Goal: Communication & Community: Participate in discussion

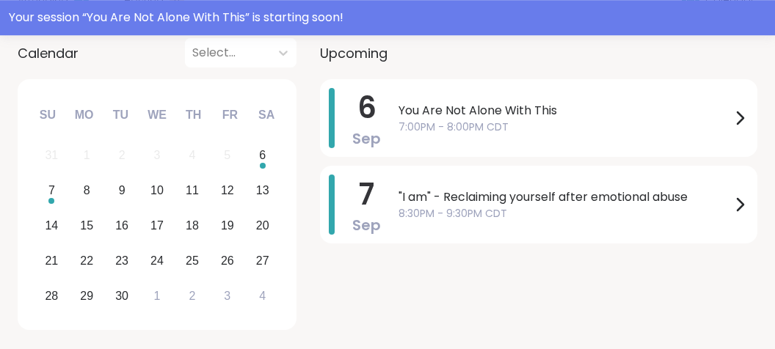
scroll to position [211, 0]
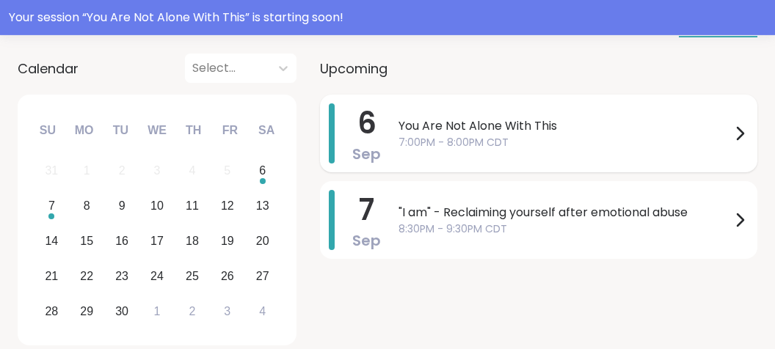
click at [567, 137] on span "7:00PM - 8:00PM CDT" at bounding box center [565, 142] width 332 height 15
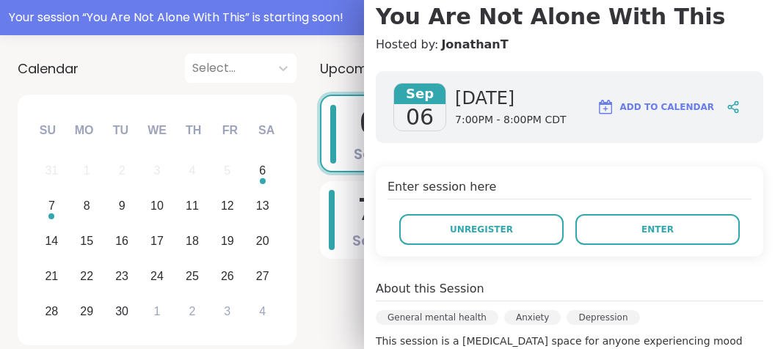
scroll to position [167, 0]
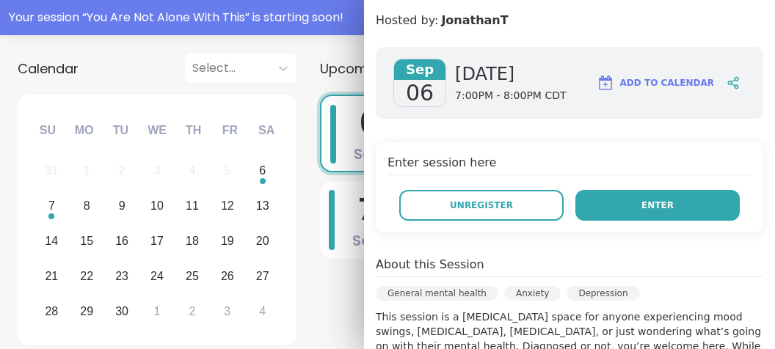
click at [696, 200] on button "Enter" at bounding box center [657, 205] width 164 height 31
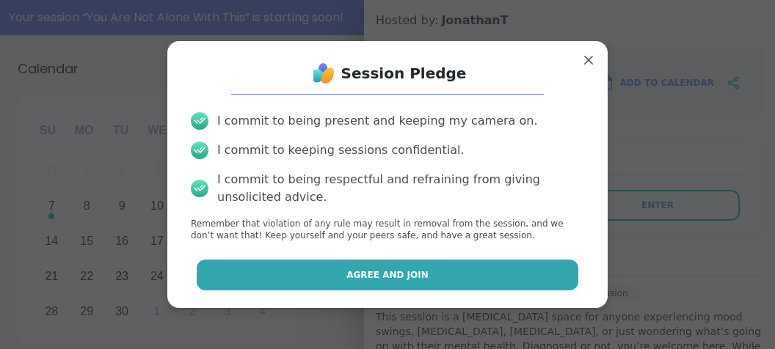
click at [508, 270] on button "Agree and Join" at bounding box center [388, 275] width 382 height 31
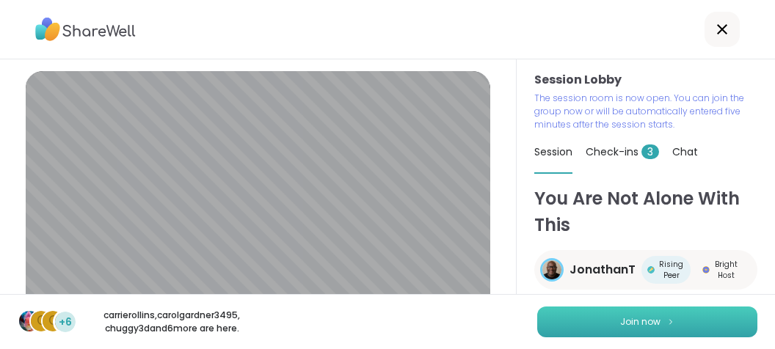
click at [658, 324] on span "Join now" at bounding box center [640, 322] width 40 height 13
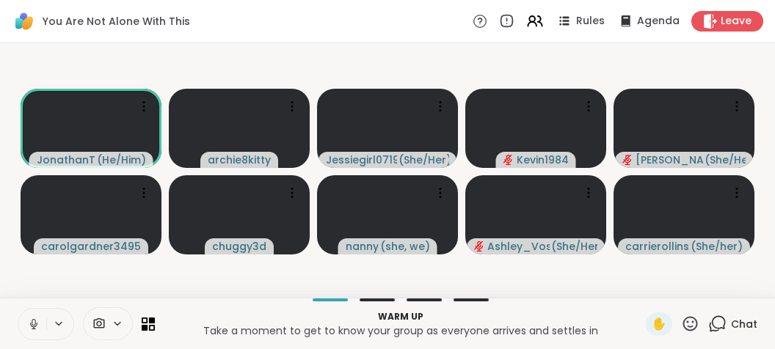
click at [30, 321] on icon at bounding box center [33, 324] width 13 height 13
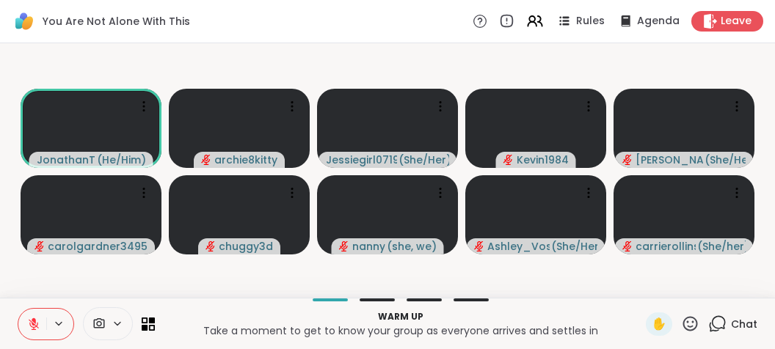
click at [724, 324] on icon at bounding box center [717, 324] width 18 height 18
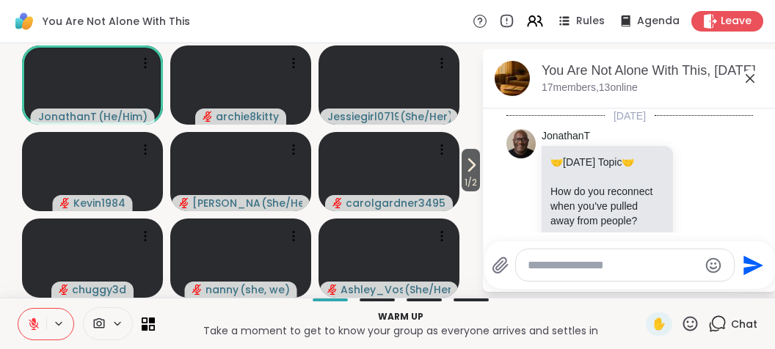
scroll to position [200, 0]
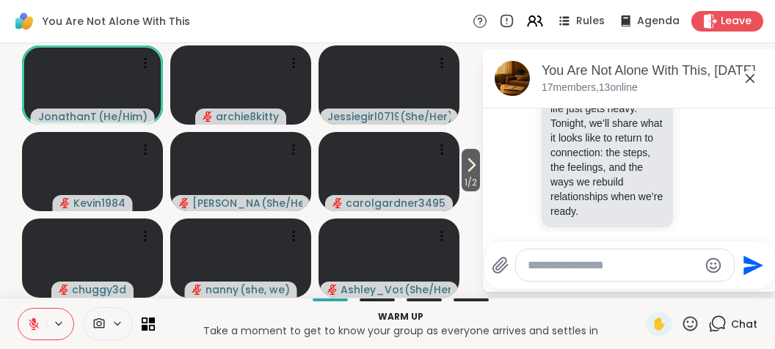
click at [674, 188] on div "🤝 [DATE] Topic 🤝 How do you reconnect when you’ve pulled away from people? Some…" at bounding box center [609, 87] width 134 height 282
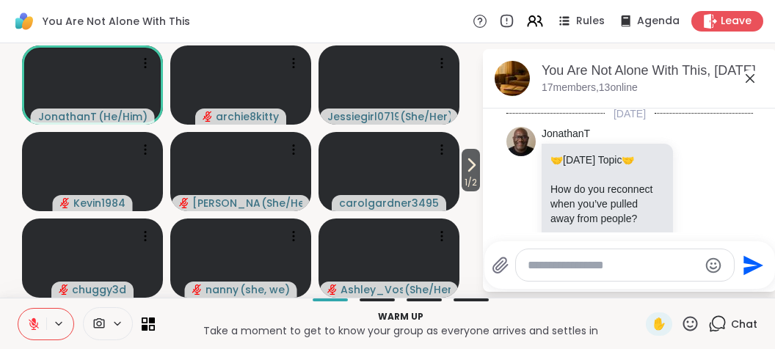
scroll to position [0, 0]
click at [752, 74] on icon at bounding box center [750, 79] width 18 height 18
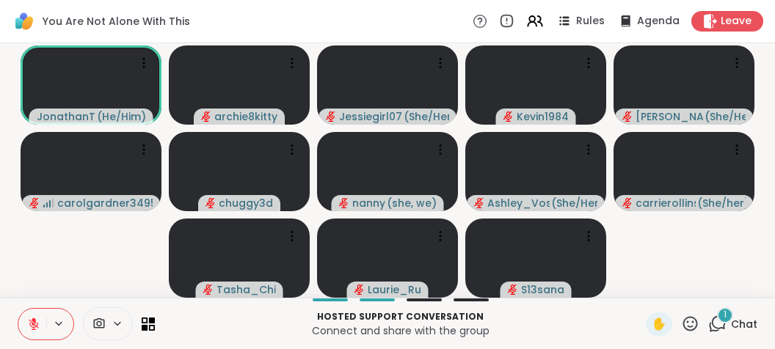
click at [723, 317] on div "1" at bounding box center [725, 316] width 16 height 16
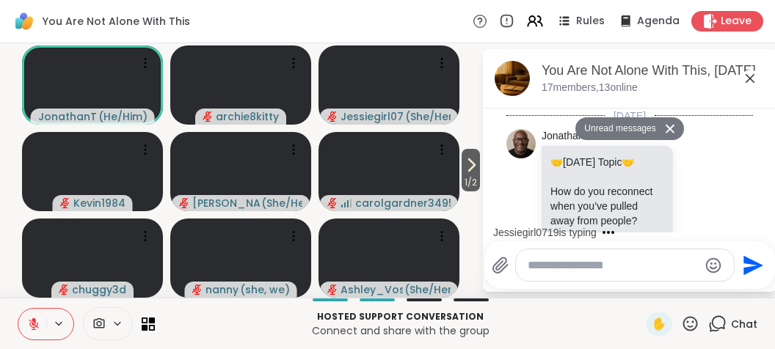
scroll to position [1708, 0]
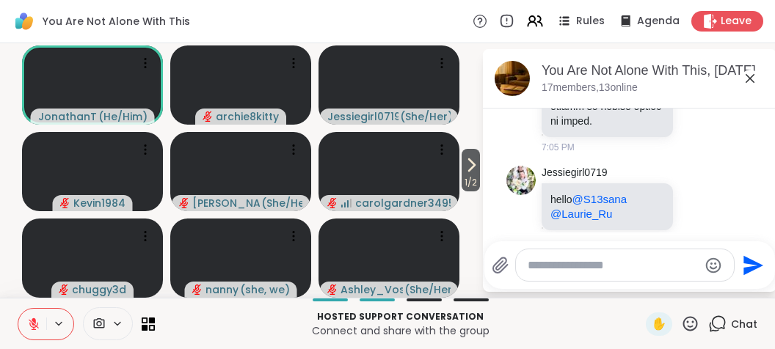
scroll to position [1765, 0]
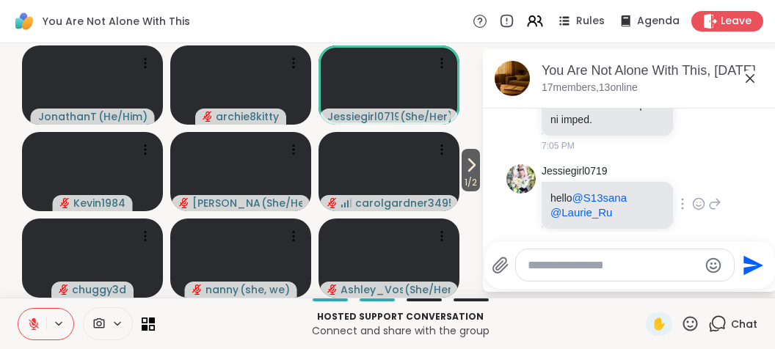
click at [741, 217] on div "Jessiegirl0719 hello @S13sana @[PERSON_NAME] 7:05 PM" at bounding box center [629, 205] width 247 height 93
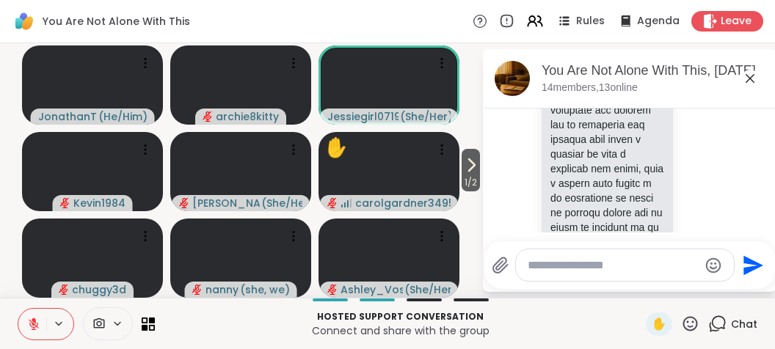
scroll to position [1674, 0]
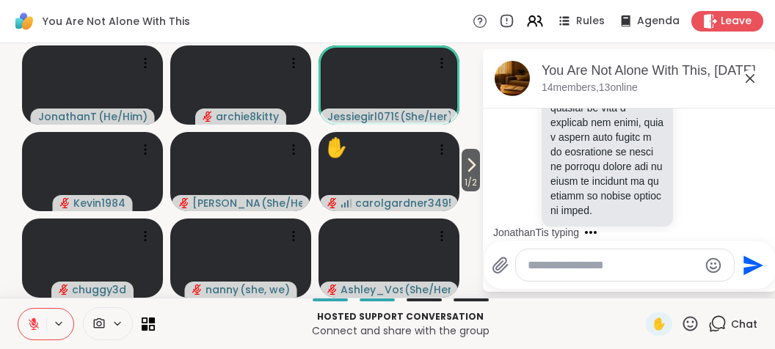
click at [752, 73] on icon at bounding box center [750, 79] width 18 height 18
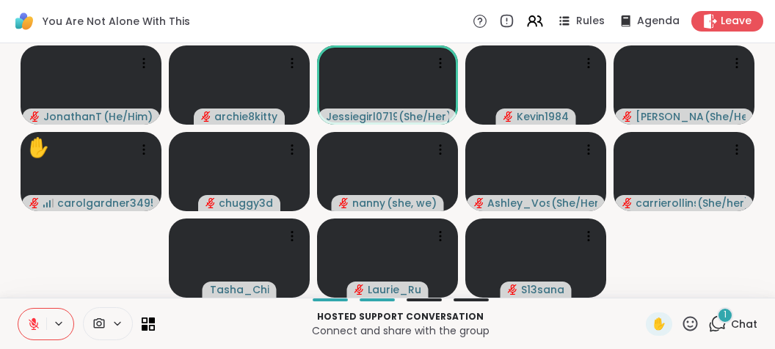
click at [725, 310] on span "1" at bounding box center [725, 315] width 3 height 12
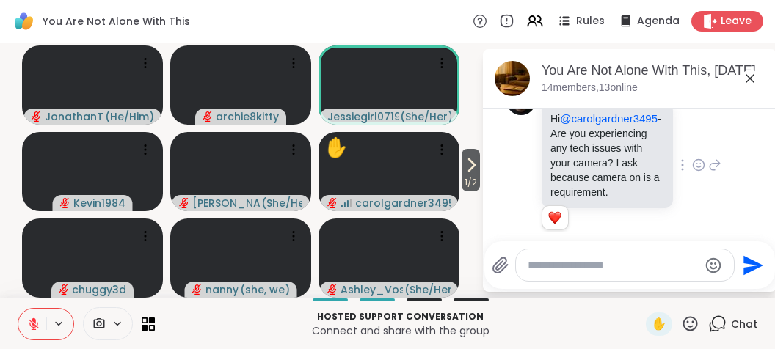
scroll to position [2014, 0]
click at [700, 201] on div "JonathanT Hi @carolgardner3495 - Are you experiencing any tech issues with your…" at bounding box center [632, 165] width 180 height 161
click at [752, 82] on icon at bounding box center [750, 79] width 18 height 18
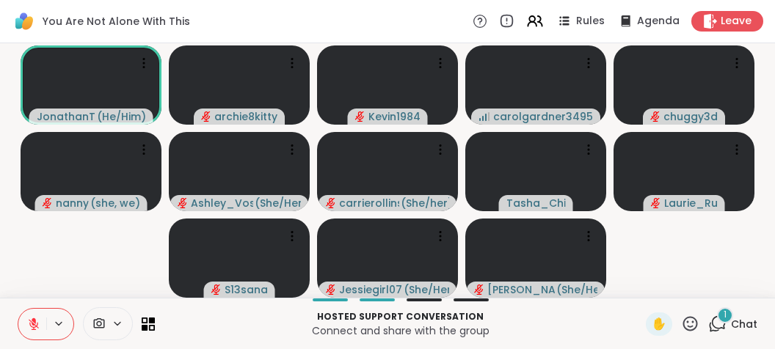
click at [721, 316] on div "1" at bounding box center [725, 316] width 16 height 16
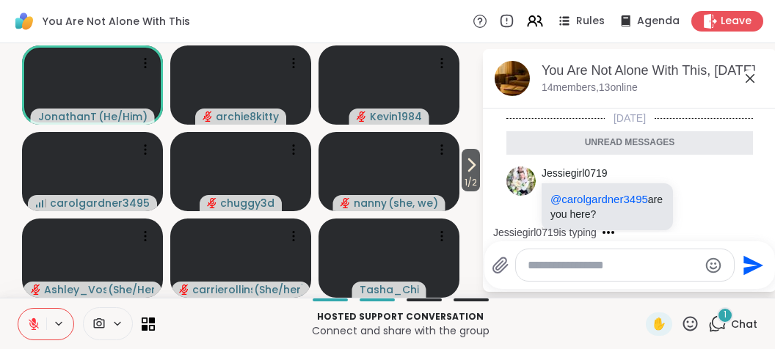
scroll to position [2222, 0]
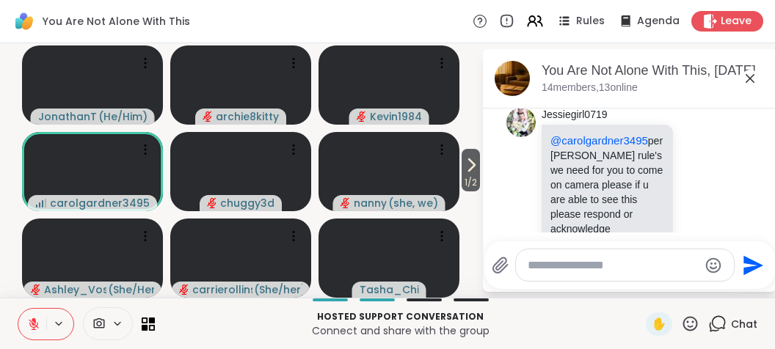
click at [749, 80] on icon at bounding box center [750, 79] width 18 height 18
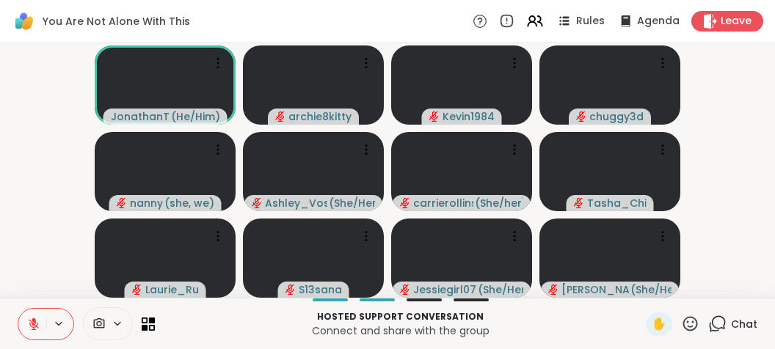
click at [27, 330] on icon at bounding box center [33, 324] width 13 height 13
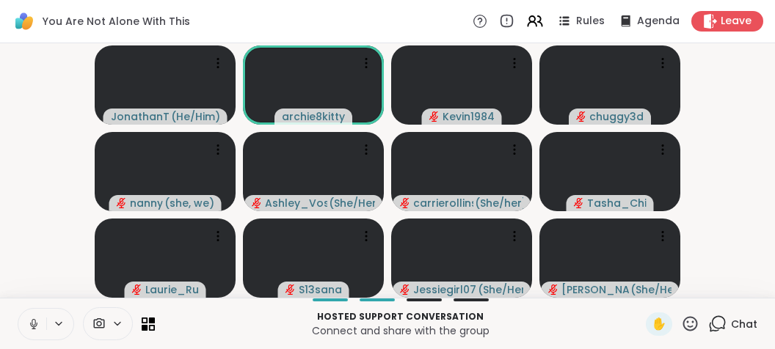
click at [27, 330] on icon at bounding box center [33, 324] width 13 height 13
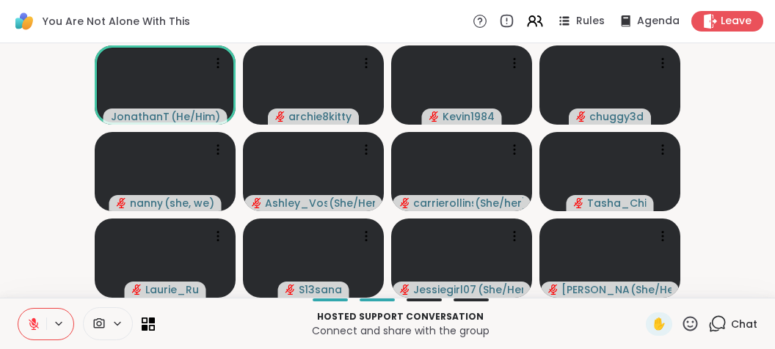
click at [27, 330] on icon at bounding box center [33, 324] width 13 height 13
click at [27, 329] on icon at bounding box center [33, 324] width 13 height 13
click at [29, 330] on icon at bounding box center [33, 324] width 13 height 13
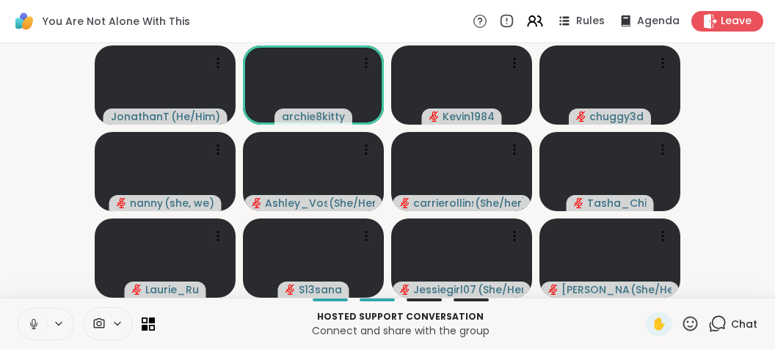
click at [29, 330] on icon at bounding box center [33, 324] width 13 height 13
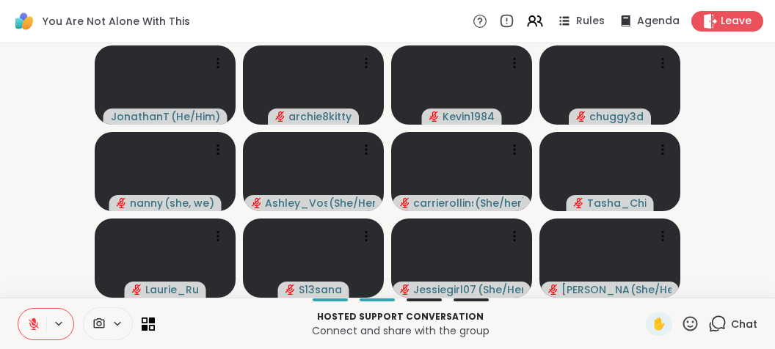
click at [29, 330] on icon at bounding box center [33, 324] width 13 height 13
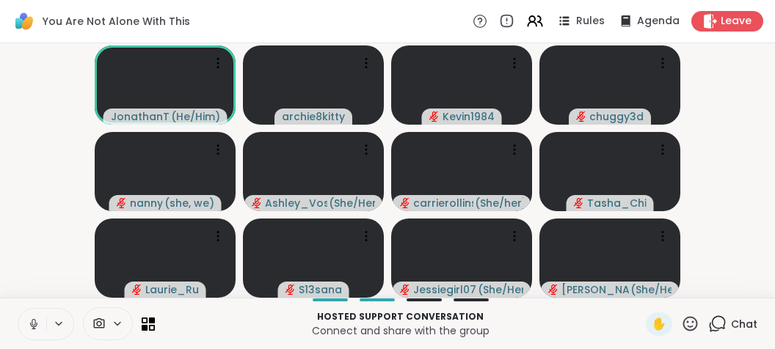
click at [29, 330] on icon at bounding box center [33, 324] width 13 height 13
click at [29, 320] on icon at bounding box center [33, 324] width 13 height 13
click at [31, 313] on button at bounding box center [32, 324] width 28 height 31
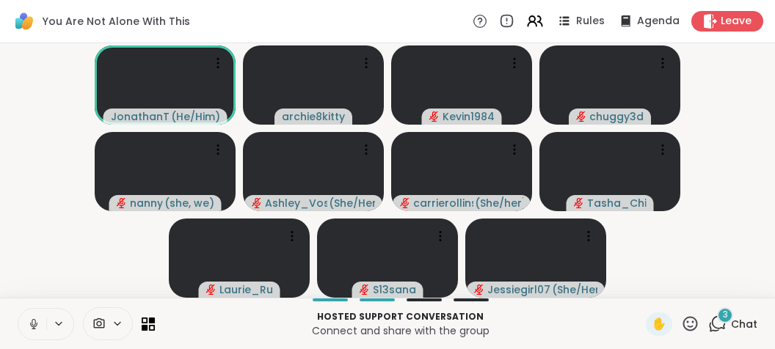
click at [31, 313] on button at bounding box center [32, 324] width 28 height 31
click at [721, 316] on div "3" at bounding box center [725, 316] width 16 height 16
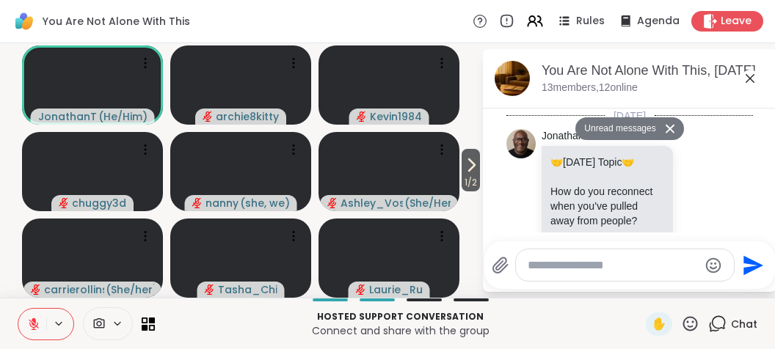
scroll to position [3061, 0]
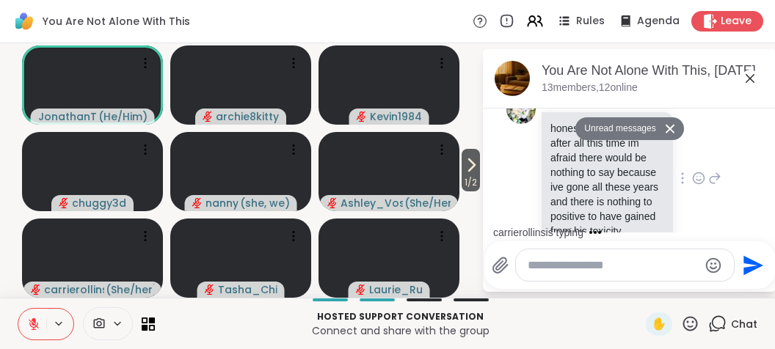
click at [634, 186] on p "honestly if i was to try after all this time im afraid there would be nothing t…" at bounding box center [607, 179] width 114 height 117
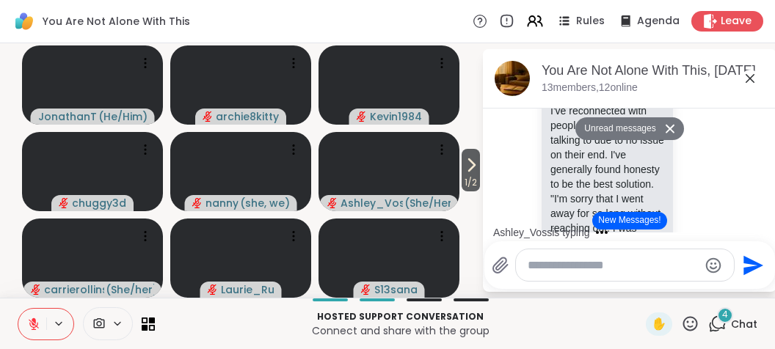
scroll to position [3337, 0]
click at [719, 208] on icon at bounding box center [714, 217] width 13 height 18
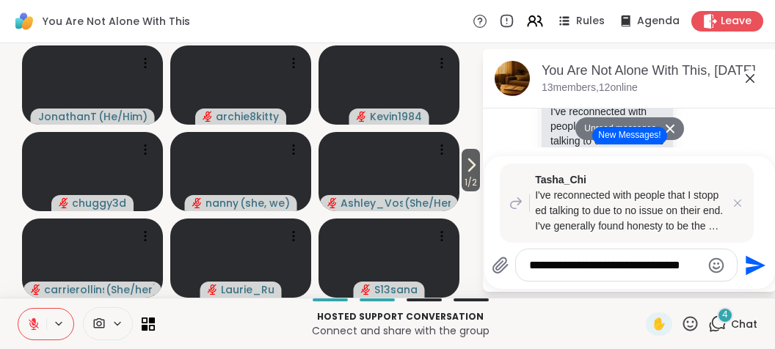
type textarea "**********"
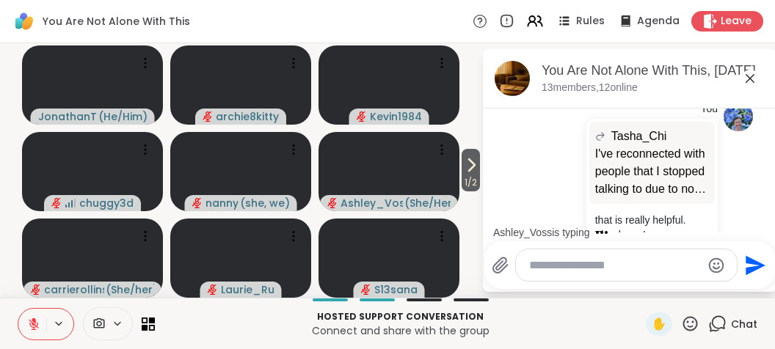
scroll to position [3957, 0]
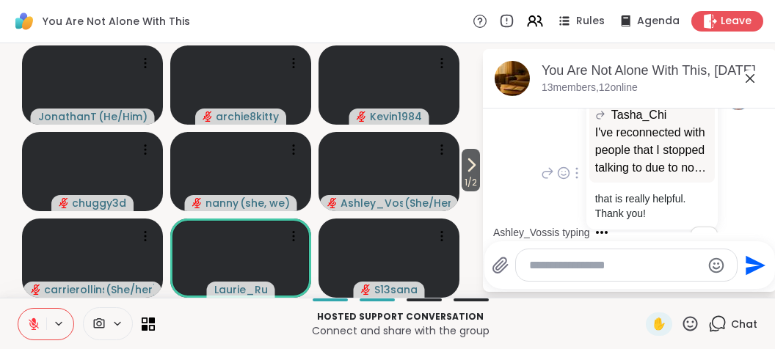
click at [740, 149] on div "You Tasha_Chi I've reconnected with people that I stopped talking to due to no …" at bounding box center [629, 174] width 247 height 199
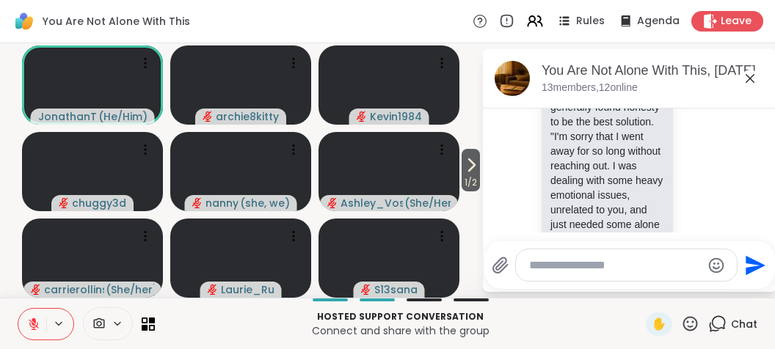
scroll to position [3359, 0]
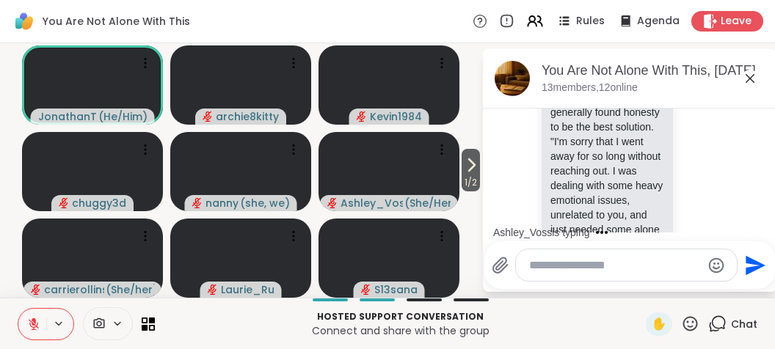
click at [747, 77] on icon at bounding box center [750, 79] width 18 height 18
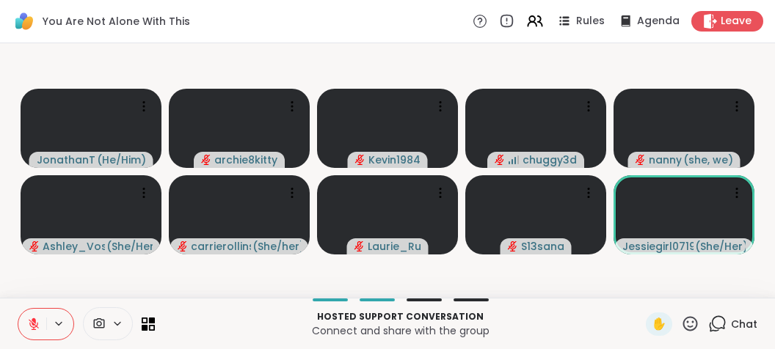
click at [32, 321] on icon at bounding box center [34, 321] width 4 height 6
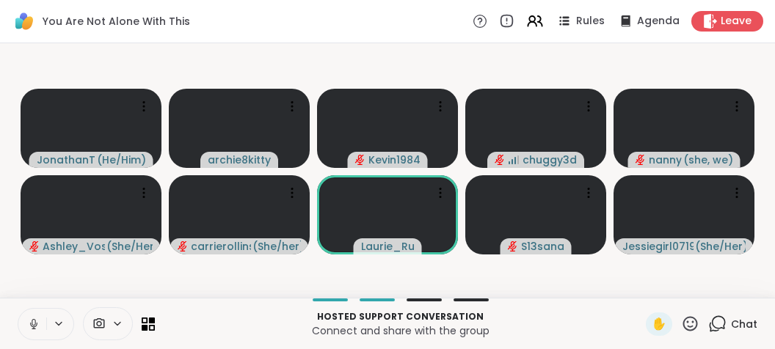
click at [32, 321] on icon at bounding box center [34, 322] width 4 height 7
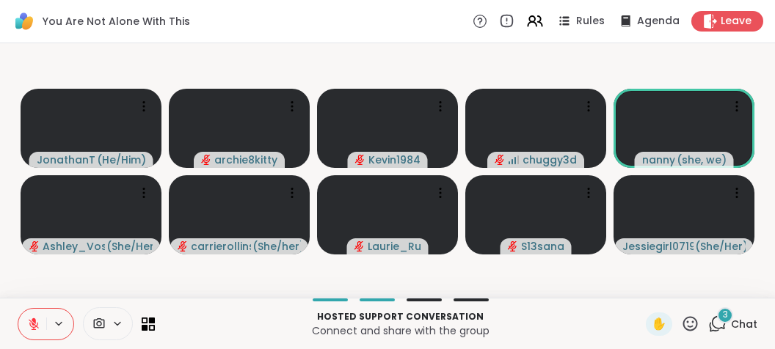
click at [724, 312] on div "3" at bounding box center [725, 316] width 16 height 16
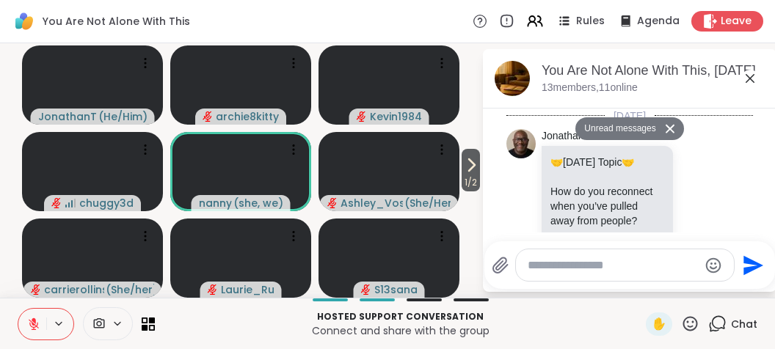
scroll to position [5752, 0]
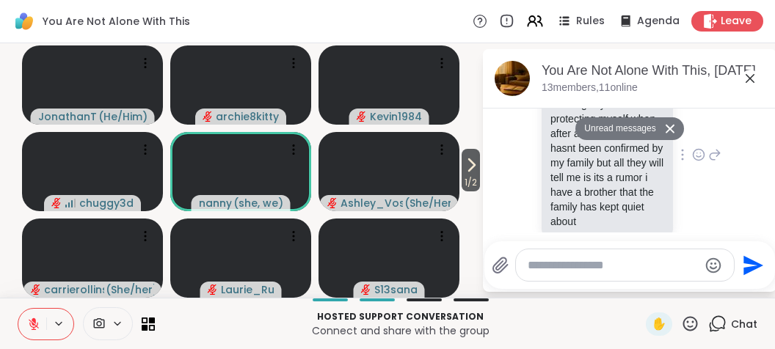
click at [704, 177] on div "Jessiegirl0719 i guess i just dont want to feel guilty for protecting myself wh…" at bounding box center [632, 156] width 180 height 199
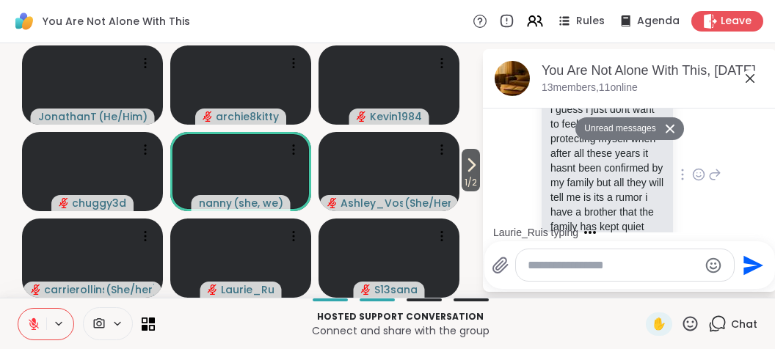
scroll to position [5773, 0]
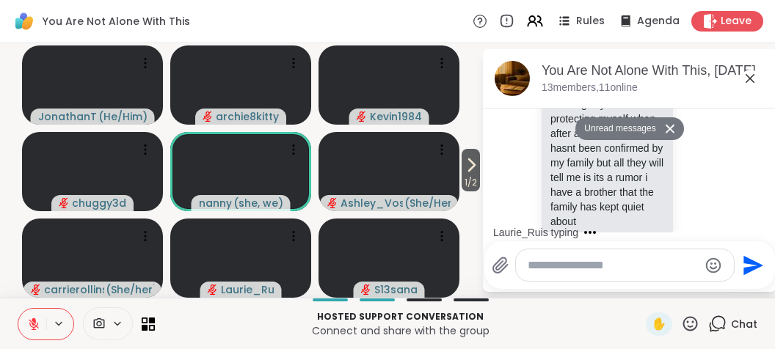
click at [748, 79] on icon at bounding box center [750, 79] width 18 height 18
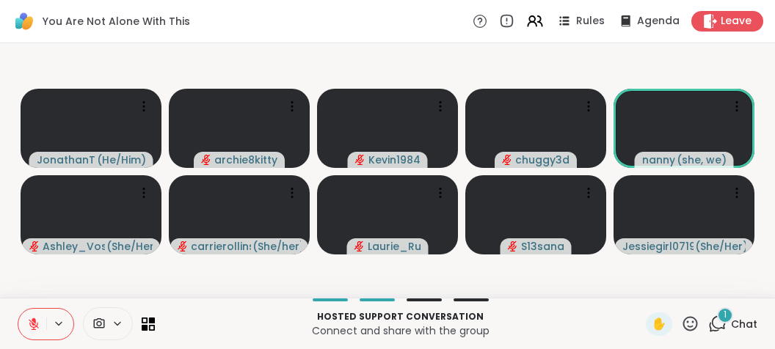
click at [725, 316] on span "1" at bounding box center [725, 315] width 3 height 12
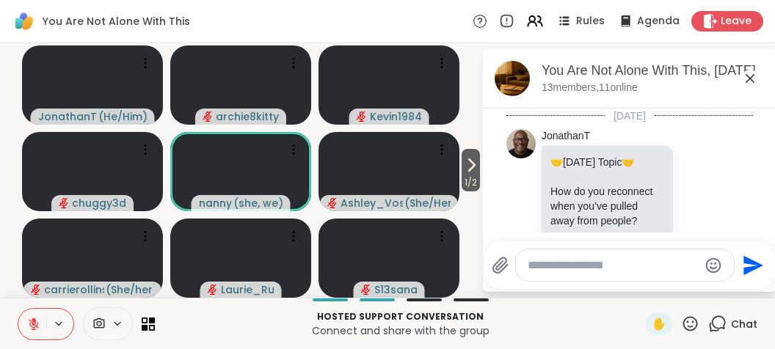
scroll to position [5965, 0]
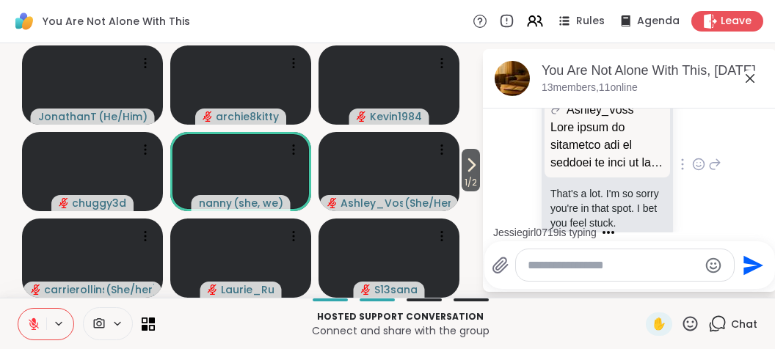
click at [681, 187] on div "[PERSON_NAME] That's a lot. I'm so sorry you're in that spot. I bet you feel st…" at bounding box center [632, 165] width 180 height 181
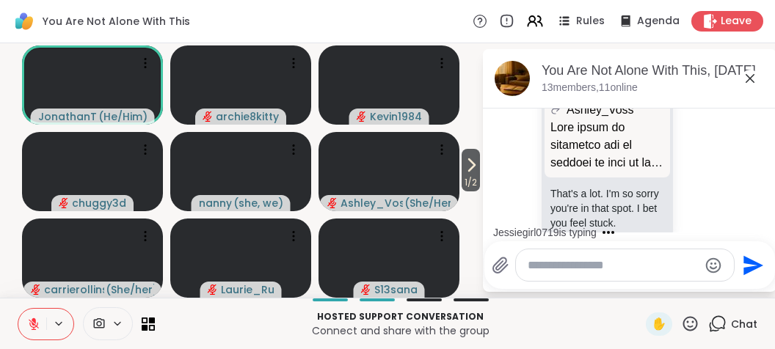
click at [746, 78] on icon at bounding box center [750, 79] width 18 height 18
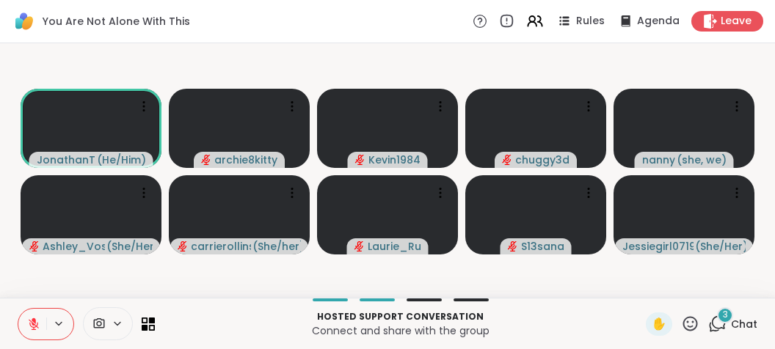
click at [721, 317] on div "3" at bounding box center [725, 316] width 16 height 16
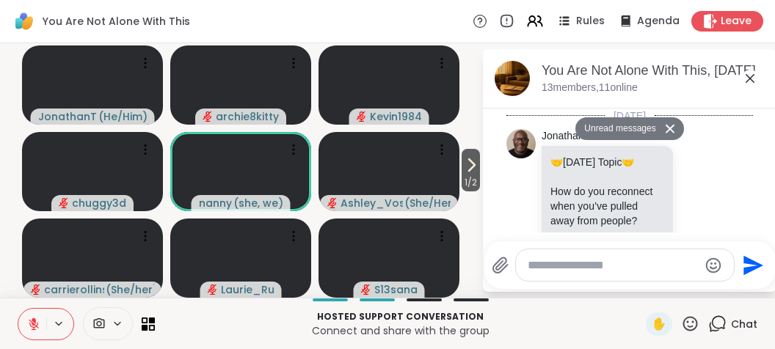
scroll to position [6768, 0]
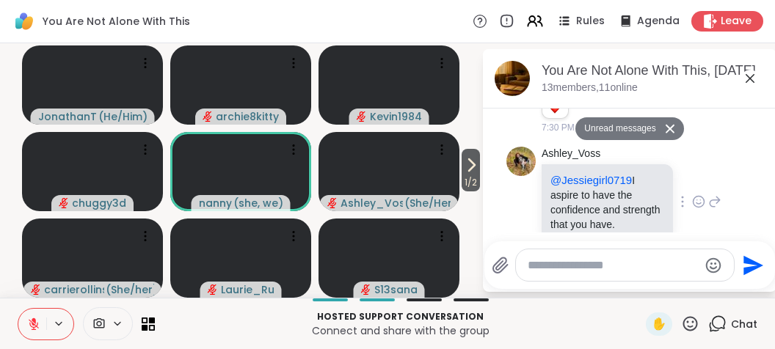
click at [717, 215] on div "[PERSON_NAME] @Jessiegirl0719 I aspire to have the confidence and strength that…" at bounding box center [632, 202] width 180 height 111
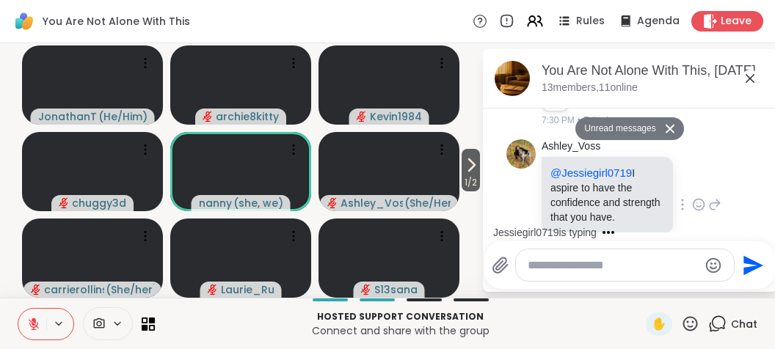
scroll to position [6790, 0]
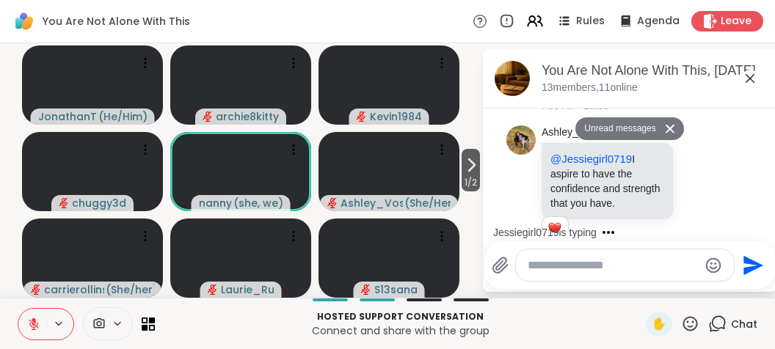
click at [748, 76] on icon at bounding box center [750, 78] width 9 height 9
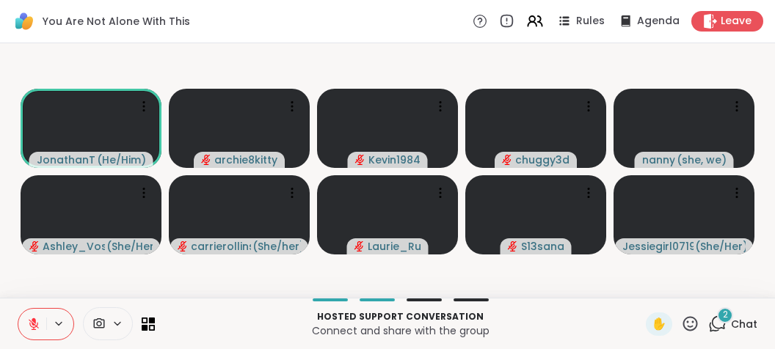
click at [723, 312] on div "2" at bounding box center [725, 316] width 16 height 16
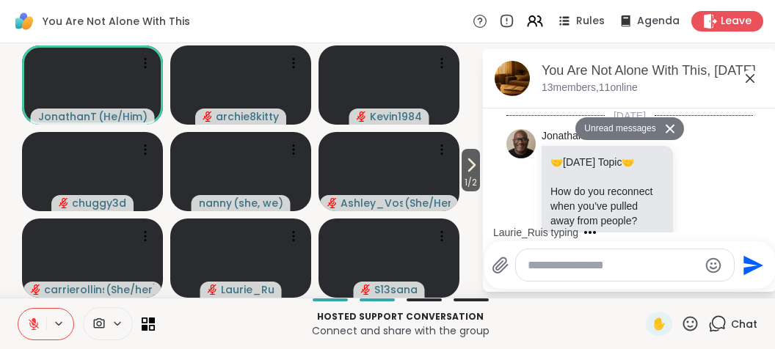
scroll to position [7447, 0]
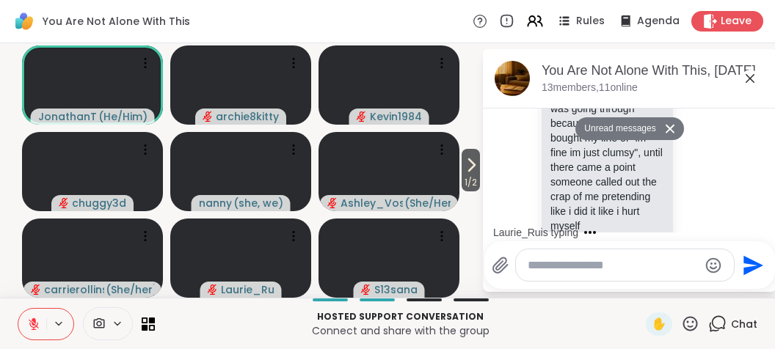
click at [724, 217] on div "Jessiegirl0719 it took me pain and tragedy before i found someone i could trust…" at bounding box center [629, 102] width 247 height 328
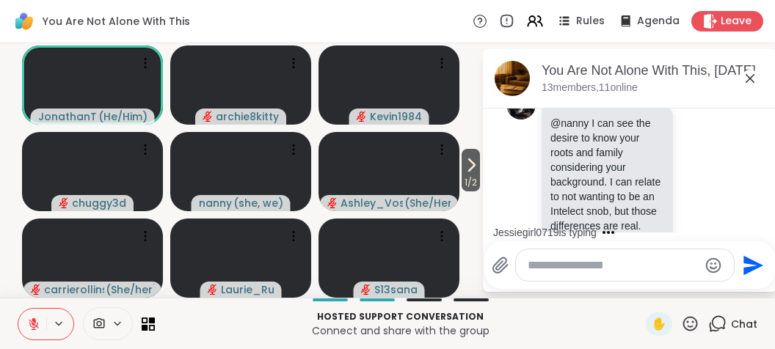
scroll to position [7593, 0]
click at [754, 81] on icon at bounding box center [750, 79] width 18 height 18
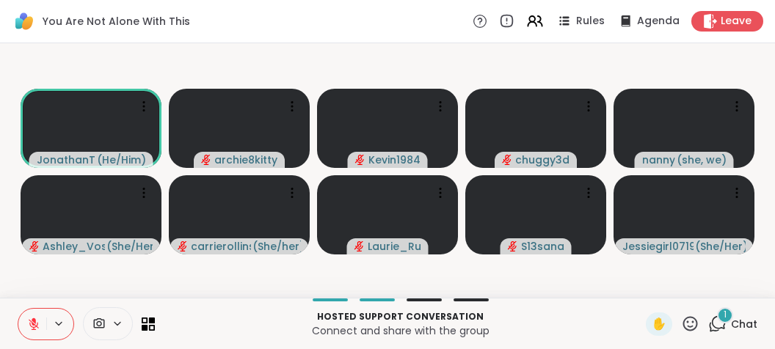
click at [27, 319] on icon at bounding box center [33, 324] width 13 height 13
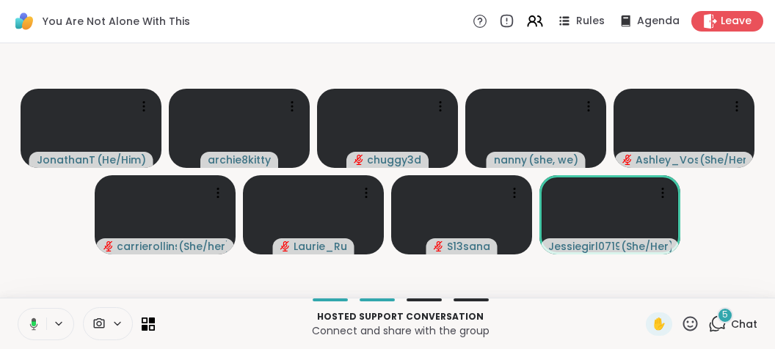
click at [27, 319] on icon at bounding box center [31, 324] width 13 height 13
click at [25, 314] on button at bounding box center [32, 324] width 28 height 31
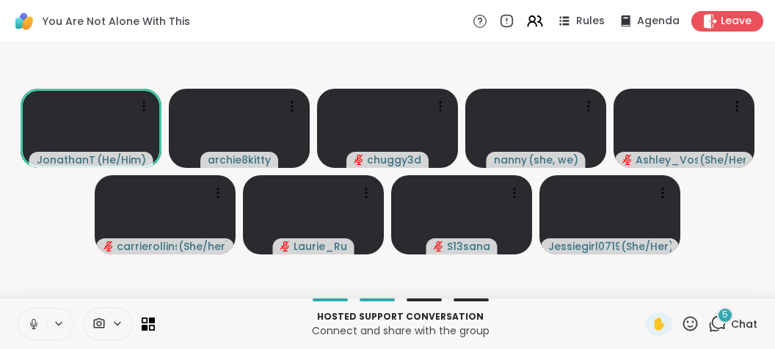
click at [31, 324] on icon at bounding box center [33, 324] width 13 height 13
click at [727, 320] on span "7" at bounding box center [725, 315] width 5 height 12
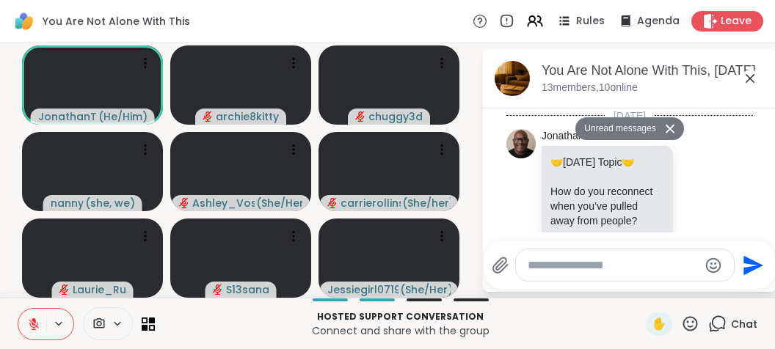
scroll to position [9384, 0]
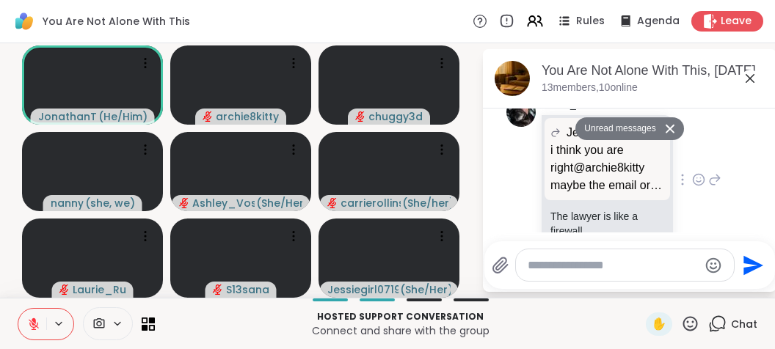
click at [697, 197] on div "[PERSON_NAME] Jessiegirl0719 i think you are right@archie8kitty maybe the email…" at bounding box center [632, 181] width 180 height 167
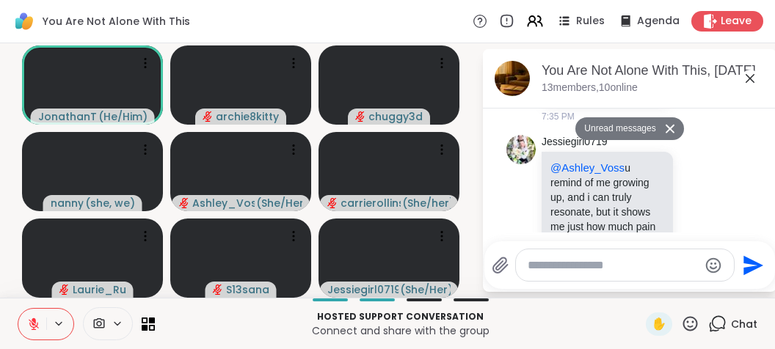
scroll to position [8740, 0]
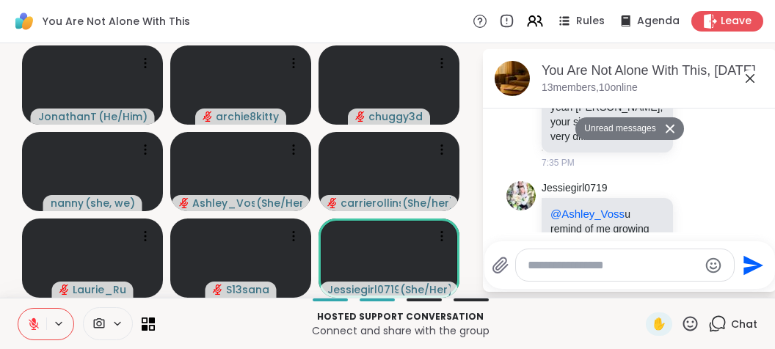
click at [745, 76] on icon at bounding box center [750, 79] width 18 height 18
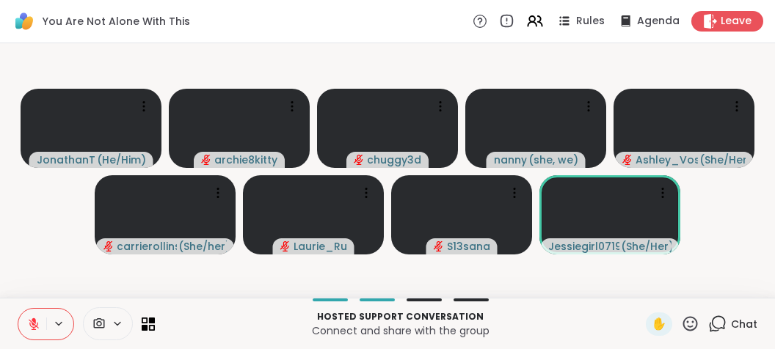
click at [34, 313] on button at bounding box center [32, 324] width 28 height 31
click at [724, 320] on span "2" at bounding box center [725, 315] width 5 height 12
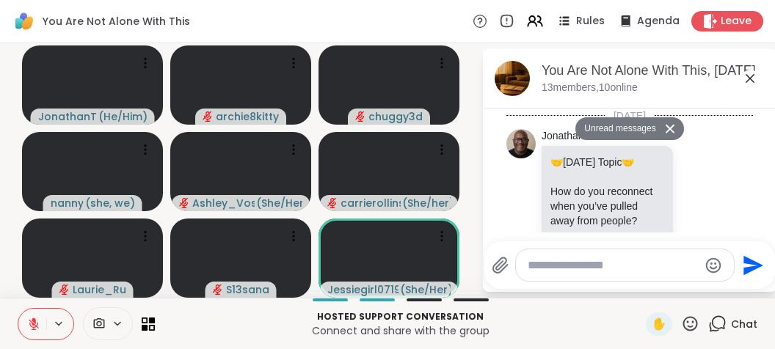
scroll to position [9678, 0]
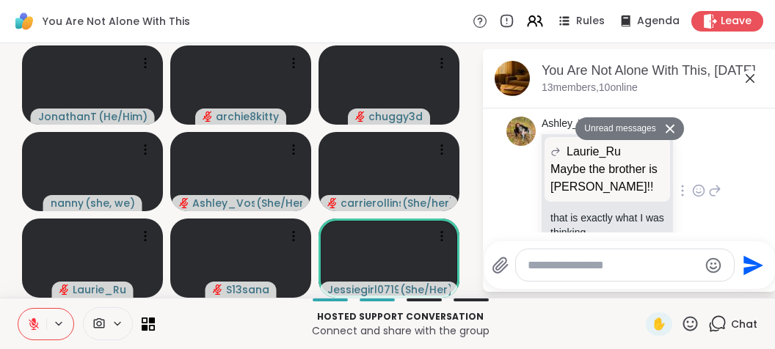
click at [724, 214] on div "[PERSON_NAME] Maybe the brother is [PERSON_NAME]!! Maybe the brother is [PERSON…" at bounding box center [629, 191] width 247 height 161
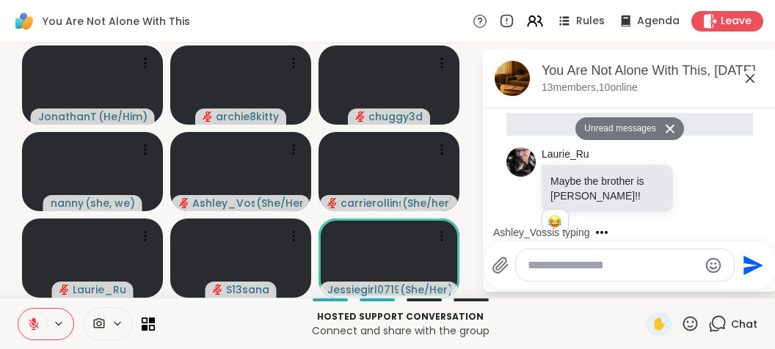
scroll to position [9494, 0]
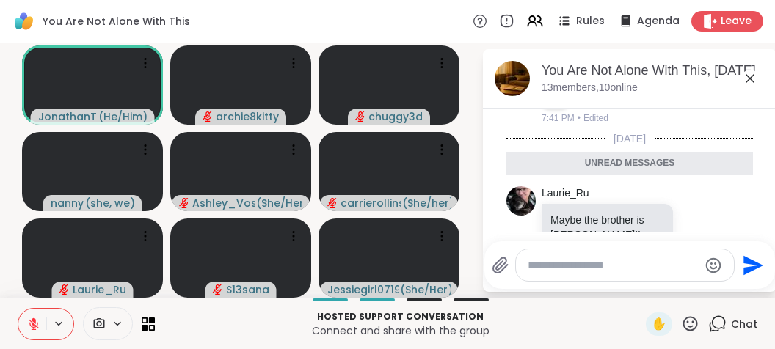
click at [747, 74] on icon at bounding box center [750, 79] width 18 height 18
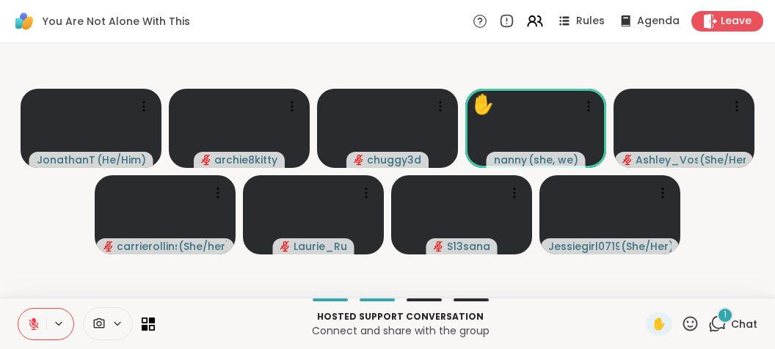
click at [724, 311] on div "1" at bounding box center [725, 316] width 16 height 16
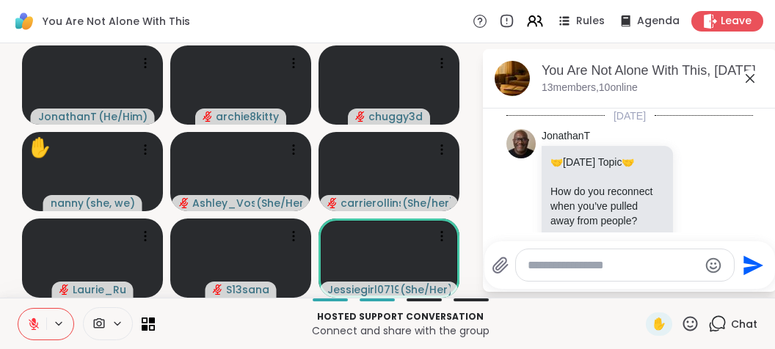
scroll to position [9829, 0]
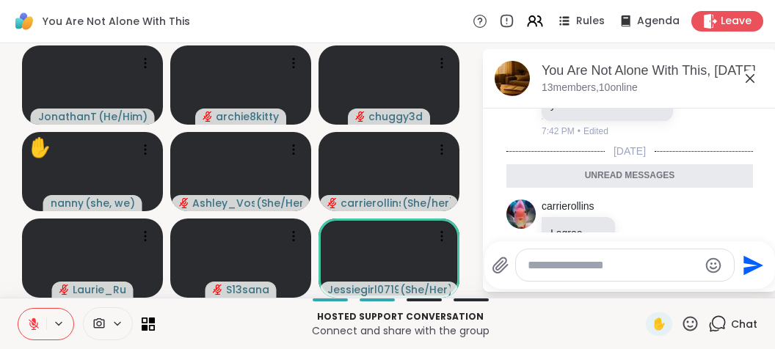
click at [697, 239] on div at bounding box center [633, 240] width 288 height 9
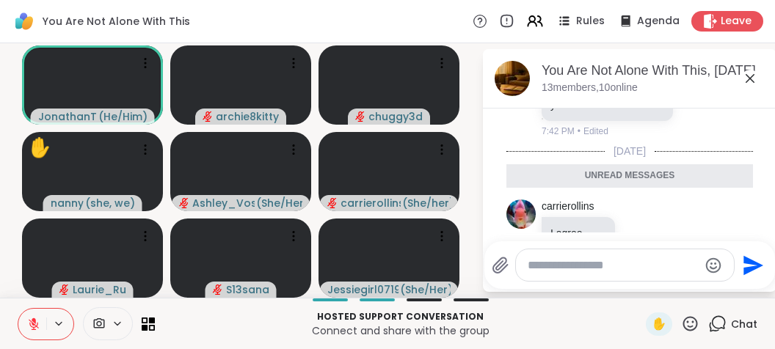
click at [750, 74] on icon at bounding box center [750, 79] width 18 height 18
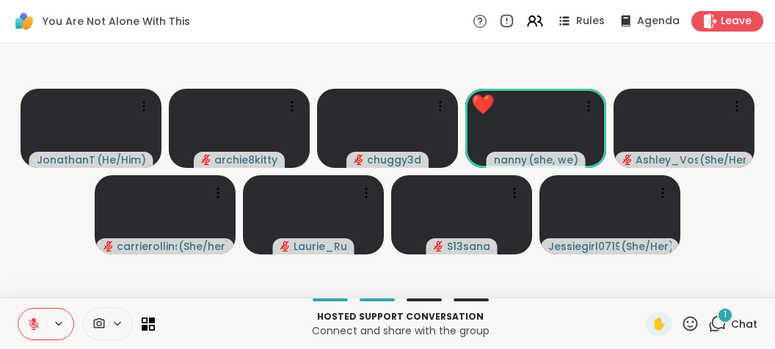
click at [725, 312] on span "1" at bounding box center [725, 315] width 3 height 12
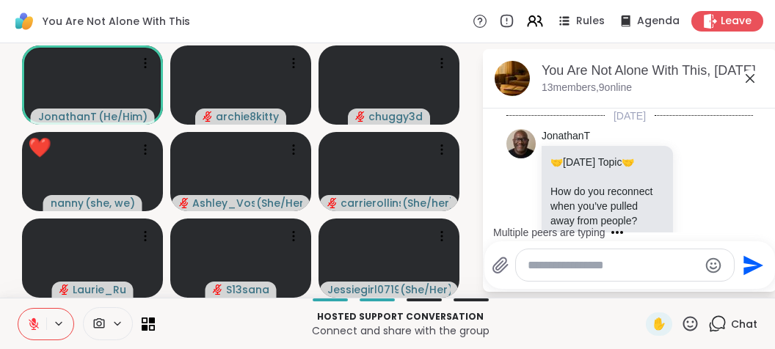
scroll to position [9957, 0]
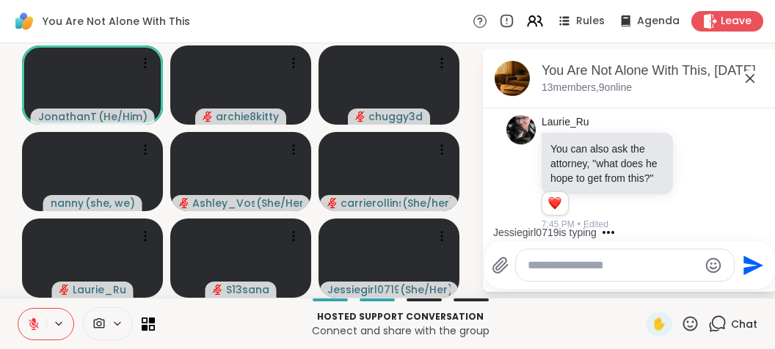
click at [746, 77] on icon at bounding box center [750, 79] width 18 height 18
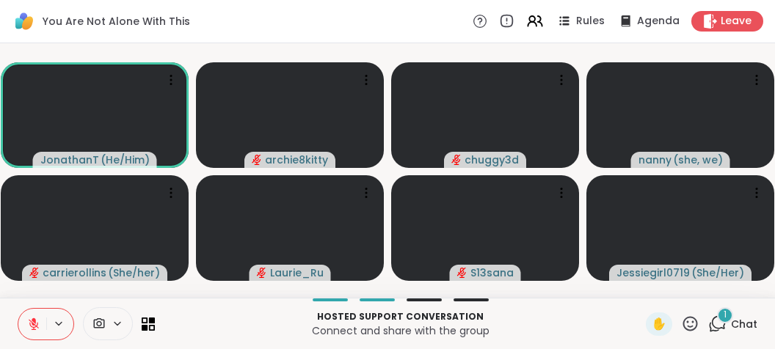
click at [725, 316] on span "1" at bounding box center [725, 315] width 3 height 12
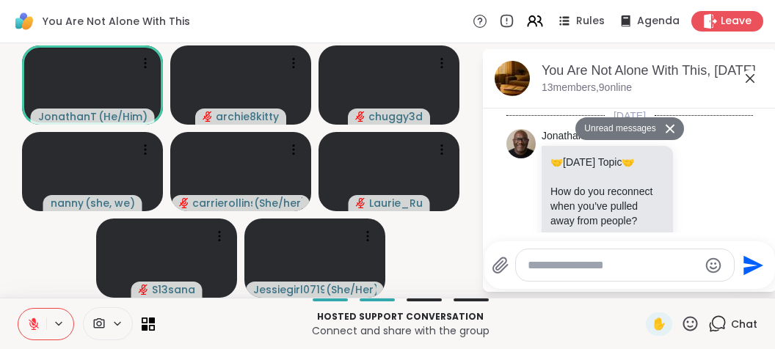
scroll to position [10315, 0]
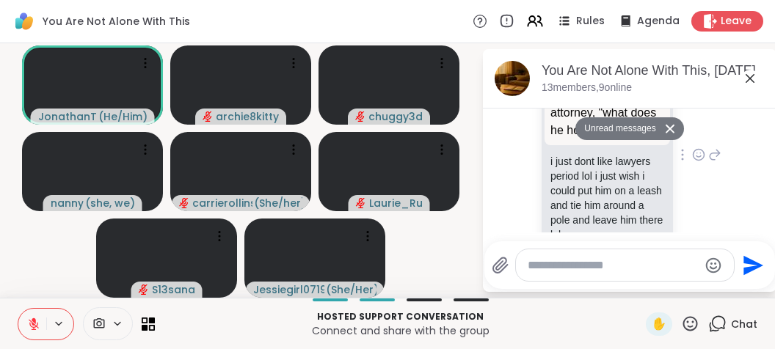
click at [718, 181] on div "Jessiegirl0719 [PERSON_NAME] You can also ask the attorney, "what does he hope …" at bounding box center [632, 155] width 180 height 225
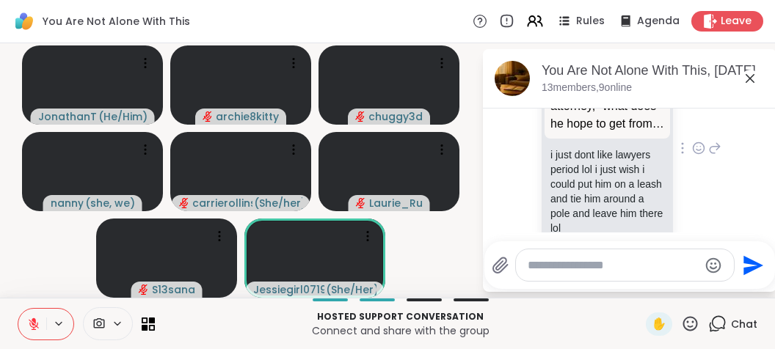
scroll to position [10320, 0]
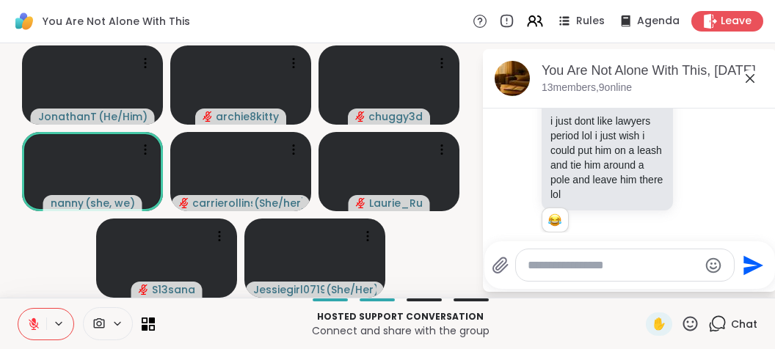
click at [750, 77] on icon at bounding box center [750, 79] width 18 height 18
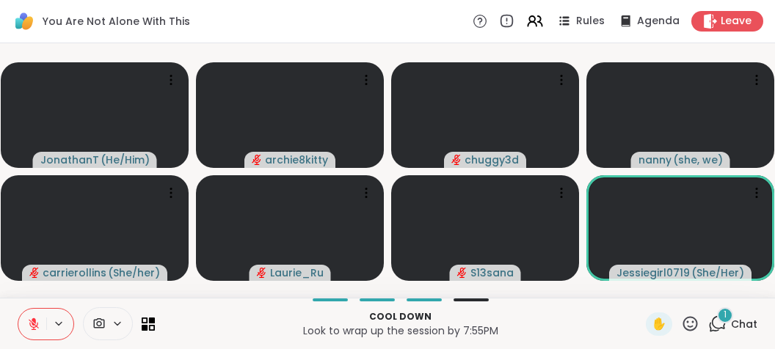
click at [726, 312] on span "1" at bounding box center [725, 315] width 3 height 12
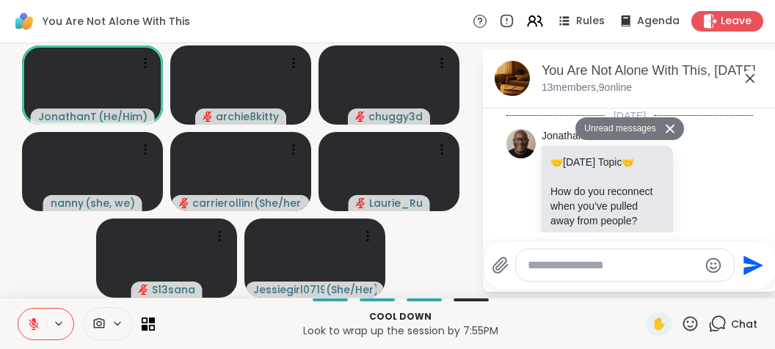
scroll to position [11049, 0]
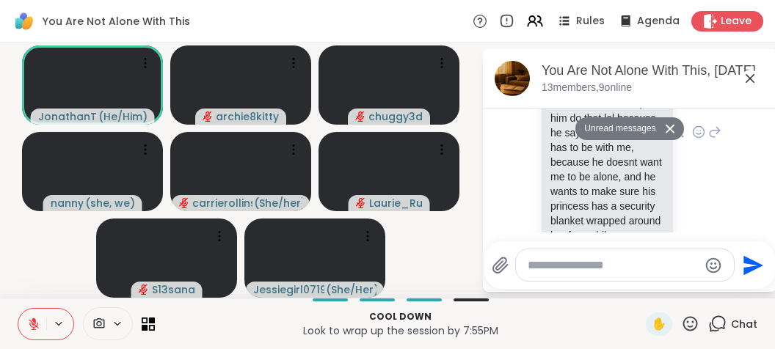
click at [697, 209] on div "Jessiegirl0719 thats why my dad is doing the leg work lol he wants to investiga…" at bounding box center [632, 133] width 180 height 272
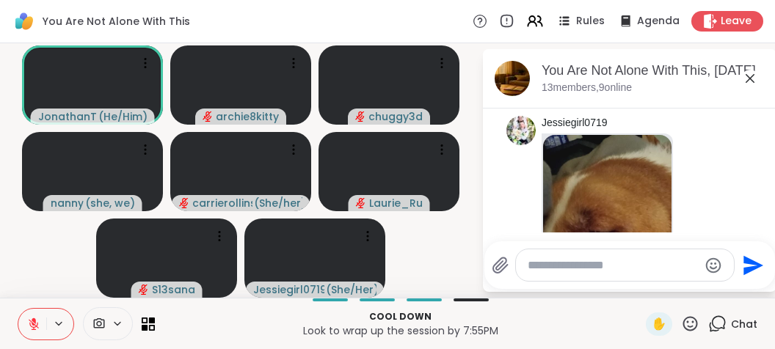
scroll to position [10404, 0]
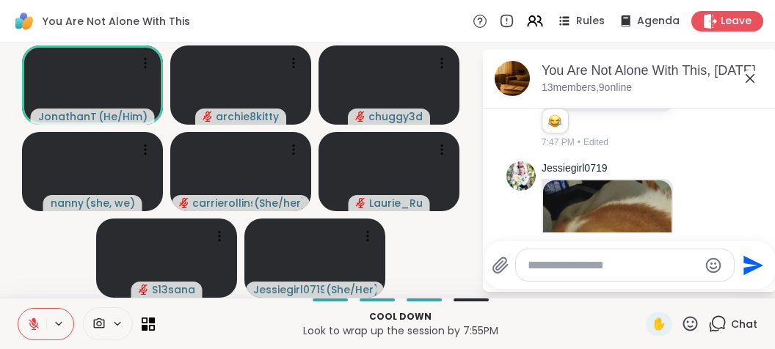
click at [747, 81] on icon at bounding box center [750, 78] width 9 height 9
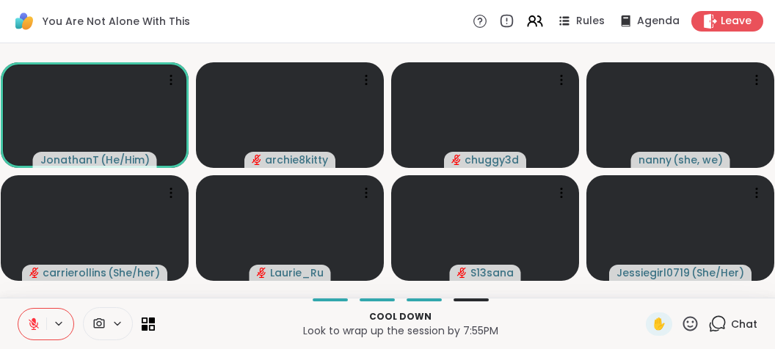
click at [719, 321] on icon at bounding box center [717, 324] width 18 height 18
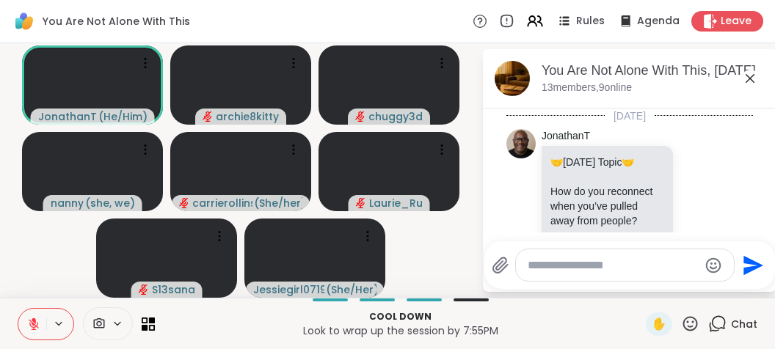
scroll to position [10999, 0]
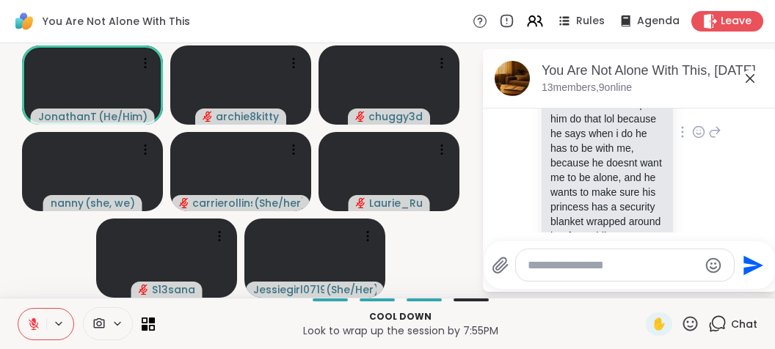
click at [693, 208] on div "Jessiegirl0719 thats why my dad is doing the leg work lol he wants to investiga…" at bounding box center [632, 133] width 180 height 272
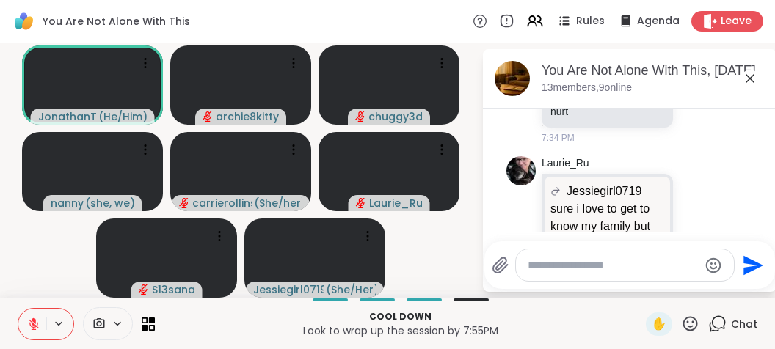
scroll to position [8514, 0]
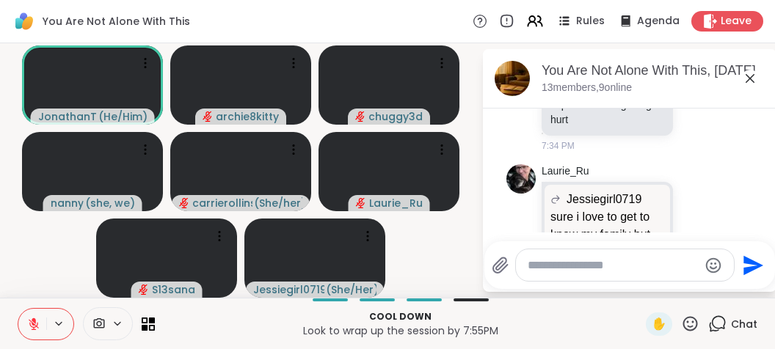
click at [749, 77] on icon at bounding box center [750, 78] width 9 height 9
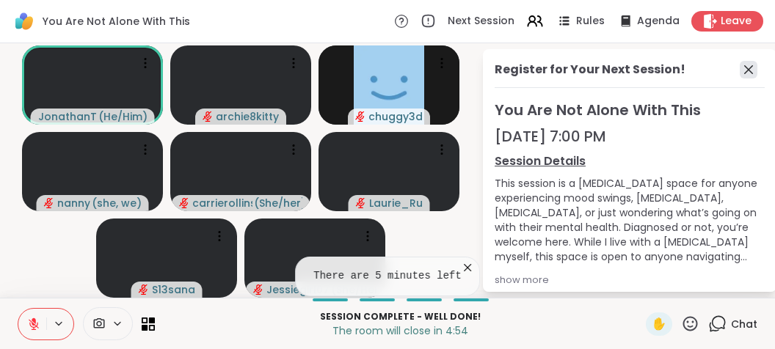
click at [750, 65] on icon at bounding box center [749, 70] width 18 height 18
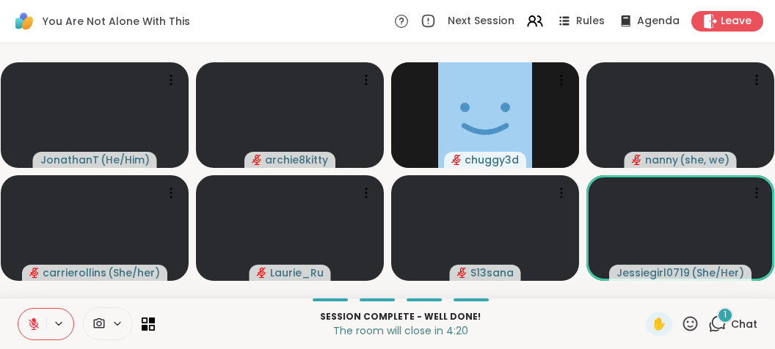
click at [728, 318] on div "1" at bounding box center [725, 316] width 16 height 16
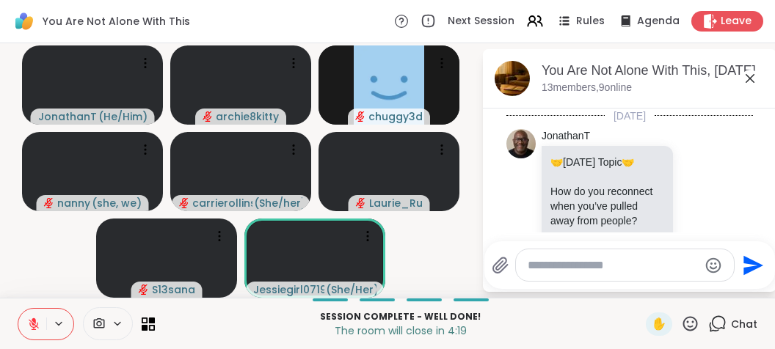
scroll to position [11141, 0]
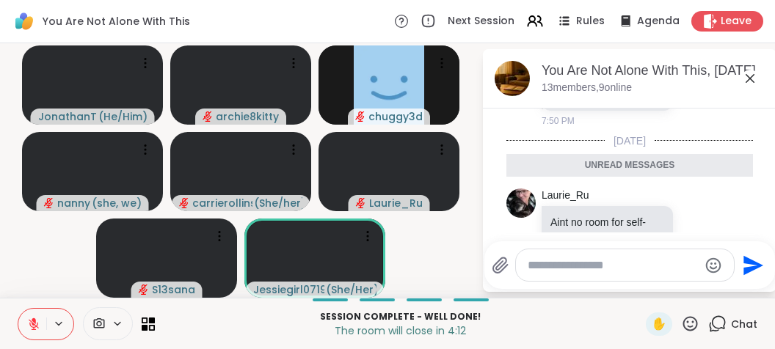
click at [749, 80] on icon at bounding box center [750, 78] width 9 height 9
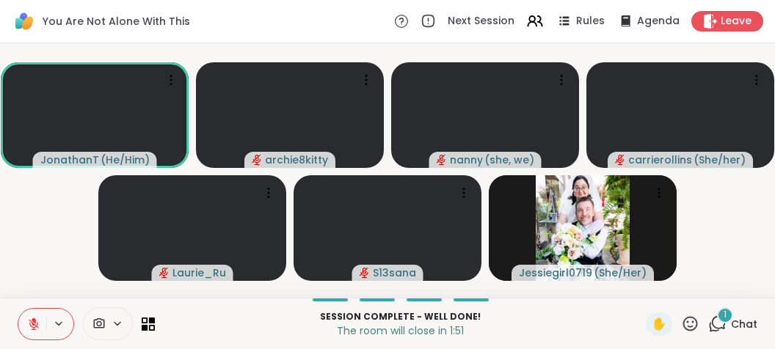
click at [725, 318] on span "1" at bounding box center [725, 315] width 3 height 12
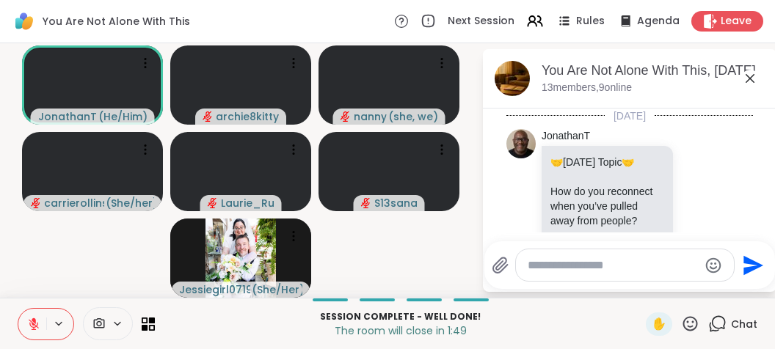
scroll to position [11319, 0]
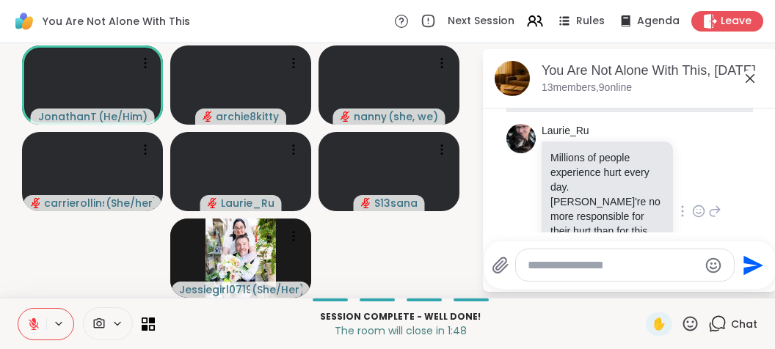
click at [688, 203] on div at bounding box center [682, 212] width 13 height 18
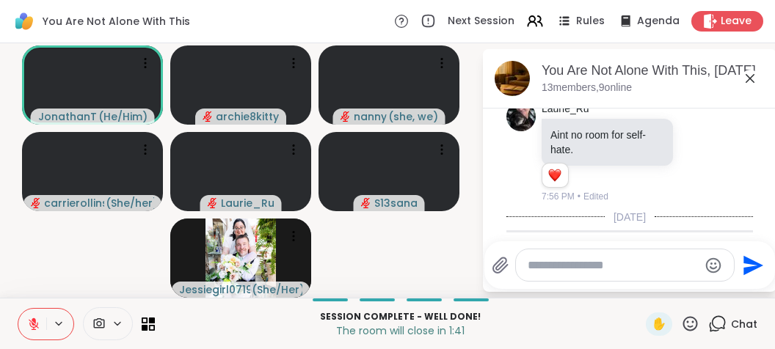
scroll to position [11135, 0]
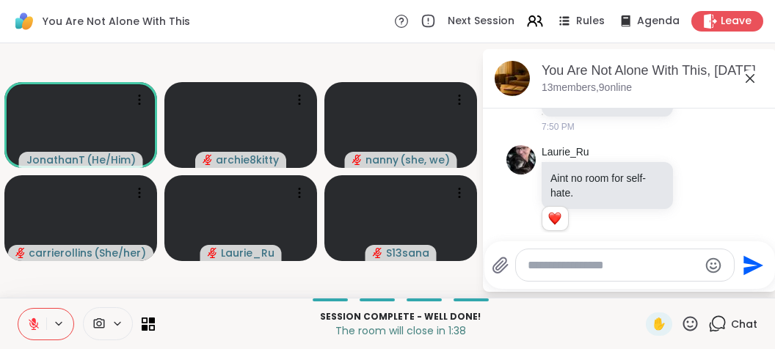
click at [751, 76] on icon at bounding box center [750, 79] width 18 height 18
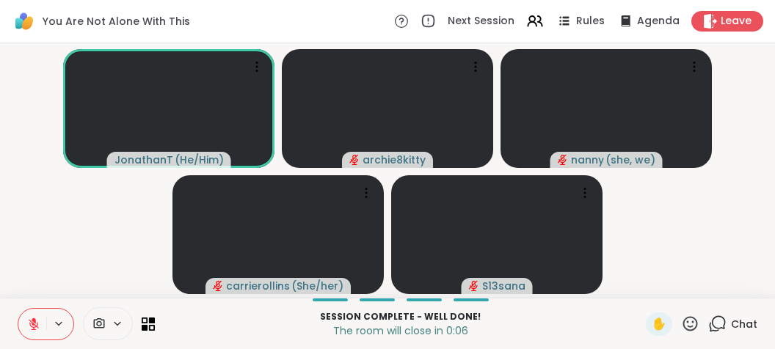
click at [34, 321] on icon at bounding box center [34, 321] width 4 height 6
